Goal: Task Accomplishment & Management: Use online tool/utility

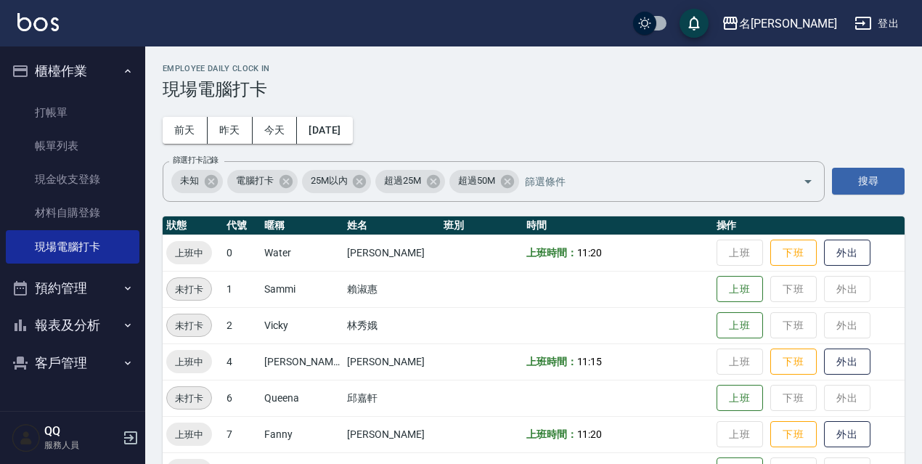
scroll to position [297, 0]
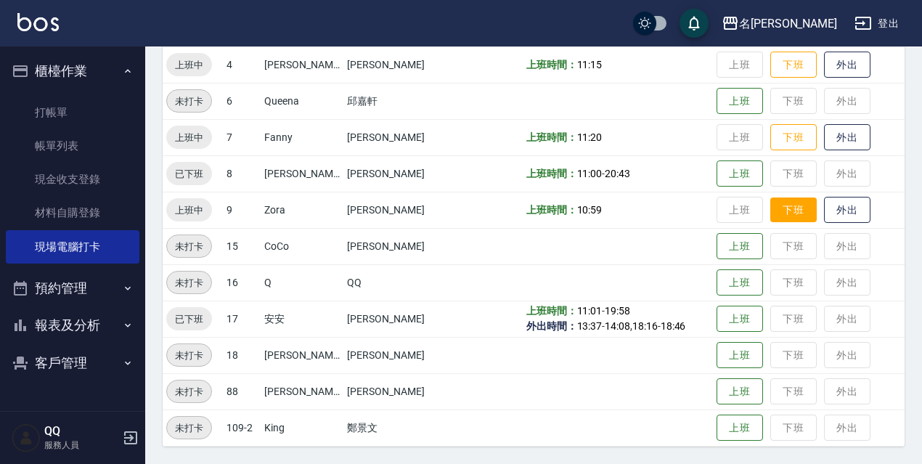
click at [774, 214] on button "下班" at bounding box center [794, 210] width 46 height 25
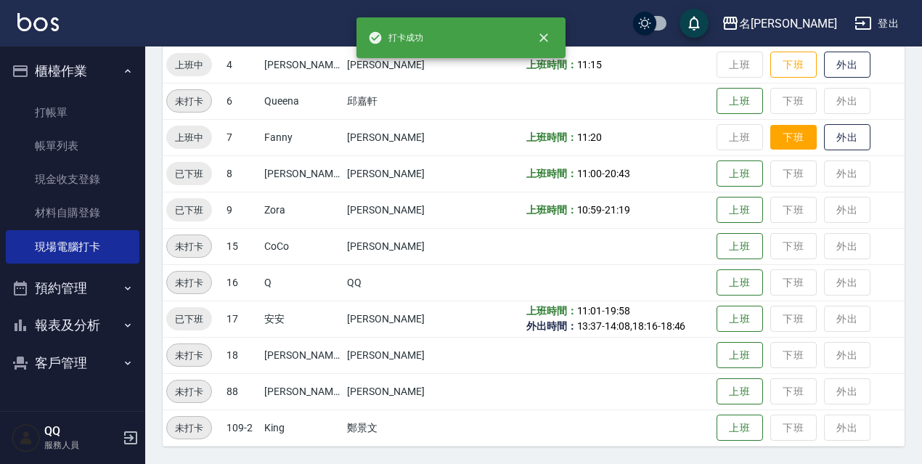
click at [782, 139] on button "下班" at bounding box center [794, 137] width 46 height 25
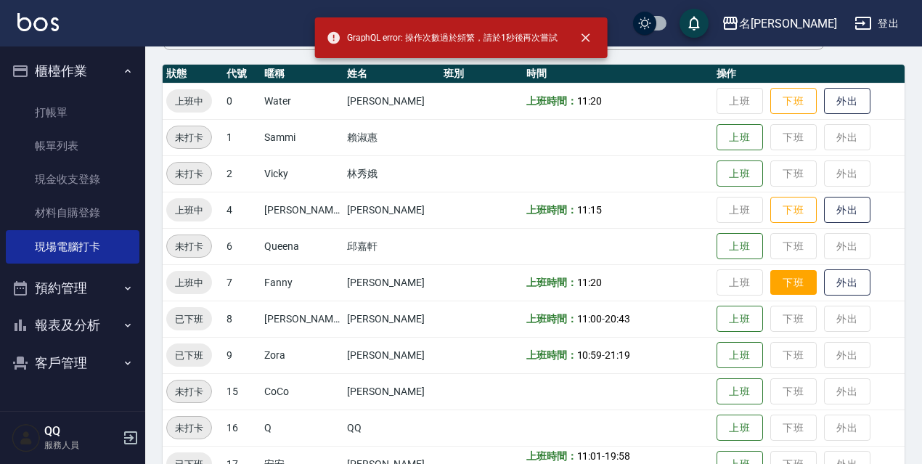
scroll to position [79, 0]
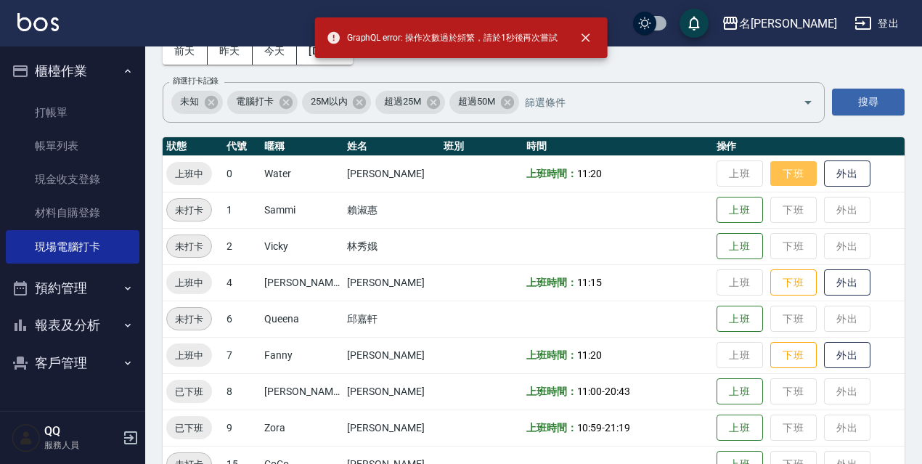
click at [788, 177] on button "下班" at bounding box center [794, 173] width 46 height 25
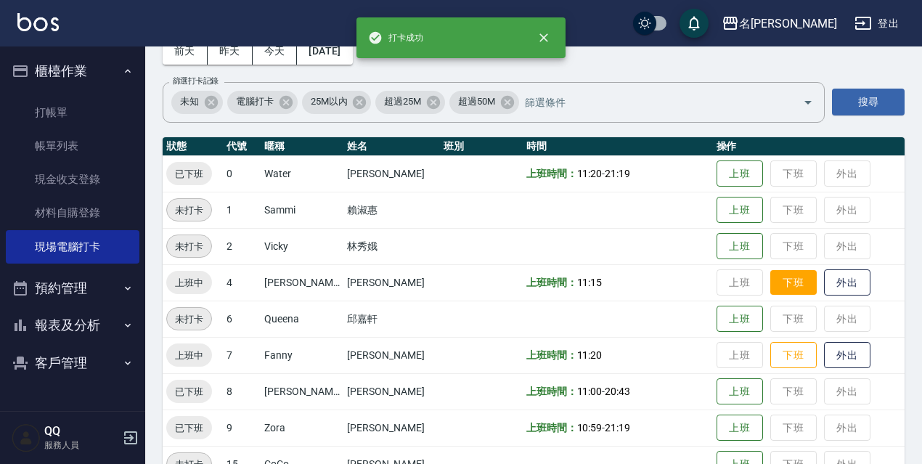
click at [790, 284] on button "下班" at bounding box center [794, 282] width 46 height 25
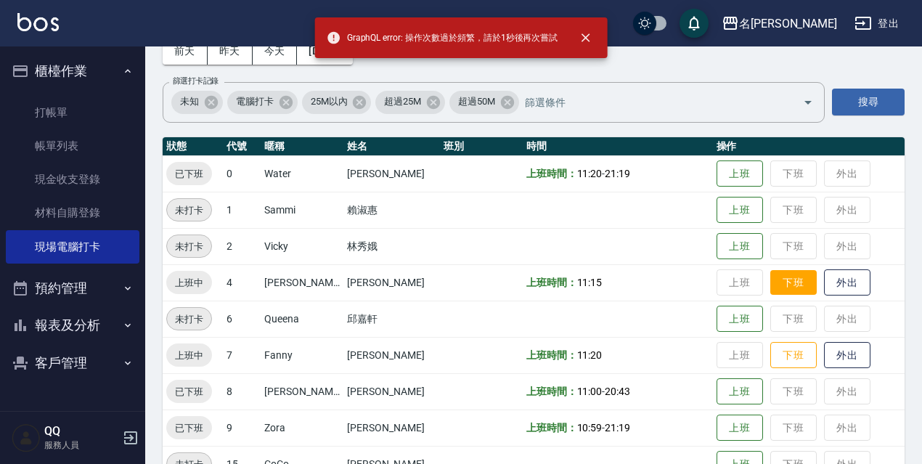
click at [790, 284] on button "下班" at bounding box center [794, 282] width 46 height 25
click at [786, 286] on button "下班" at bounding box center [794, 282] width 46 height 25
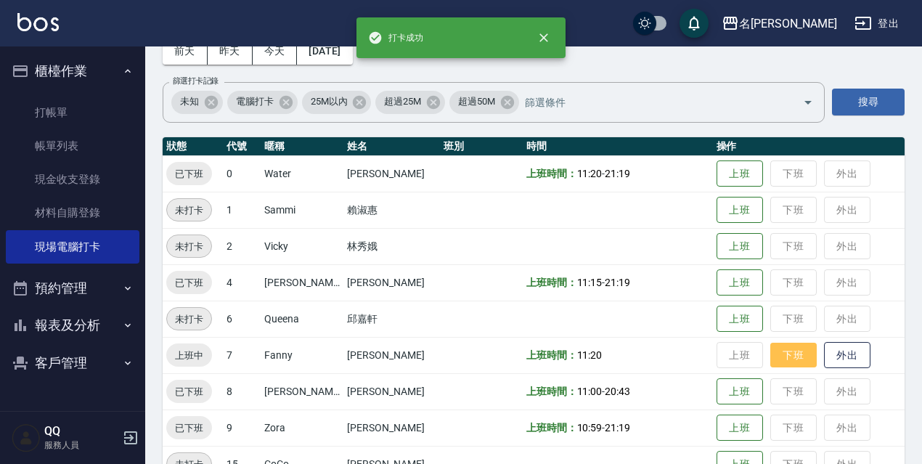
click at [782, 359] on button "下班" at bounding box center [794, 355] width 46 height 25
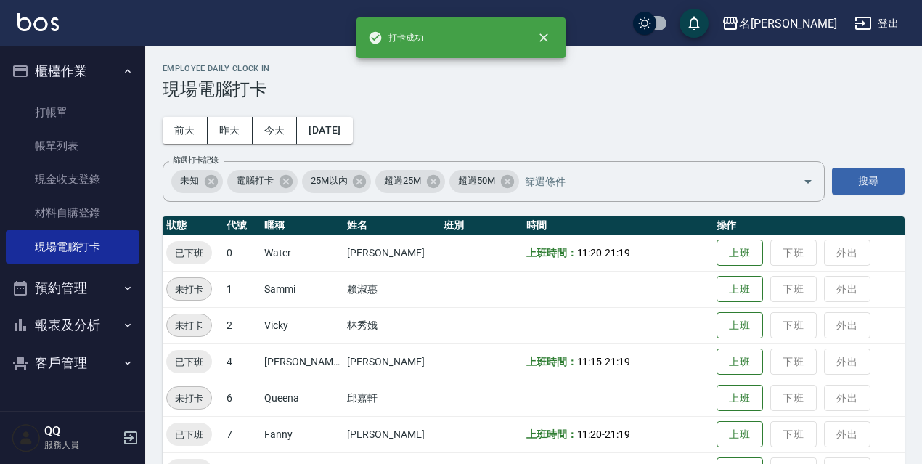
scroll to position [297, 0]
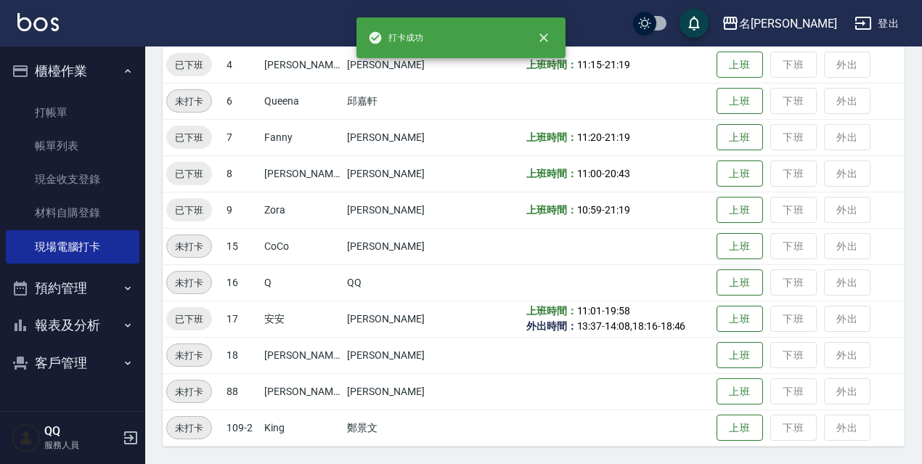
click at [875, 20] on button "登出" at bounding box center [877, 23] width 56 height 27
